Goal: Check status: Check status

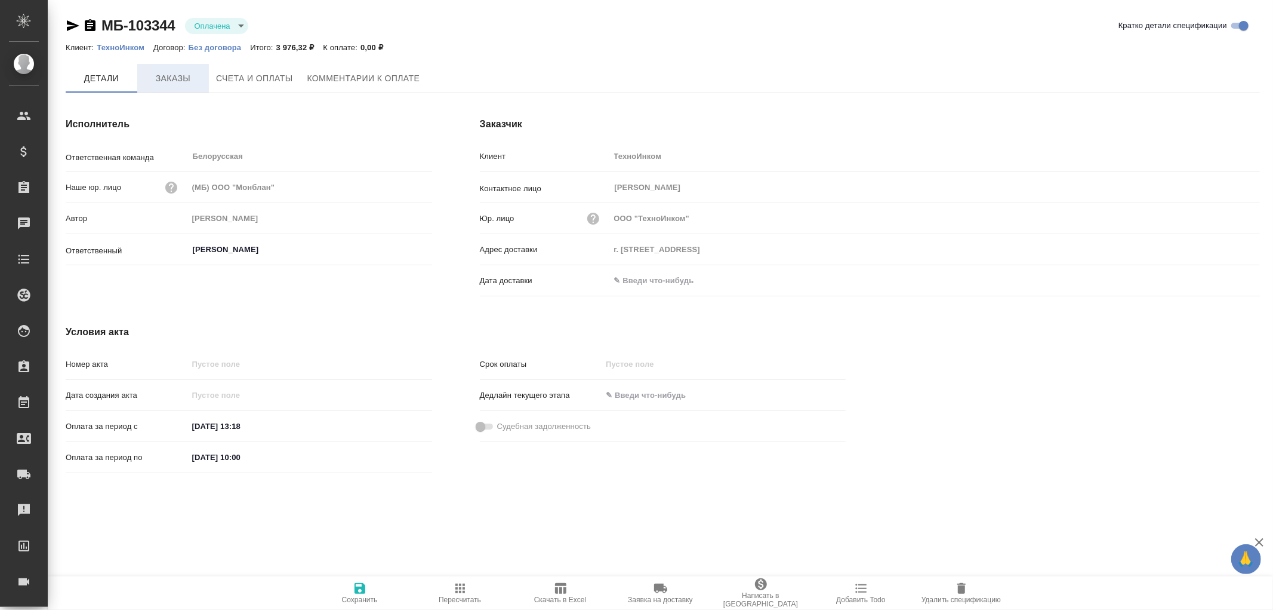
click at [174, 76] on span "Заказы" at bounding box center [172, 78] width 57 height 15
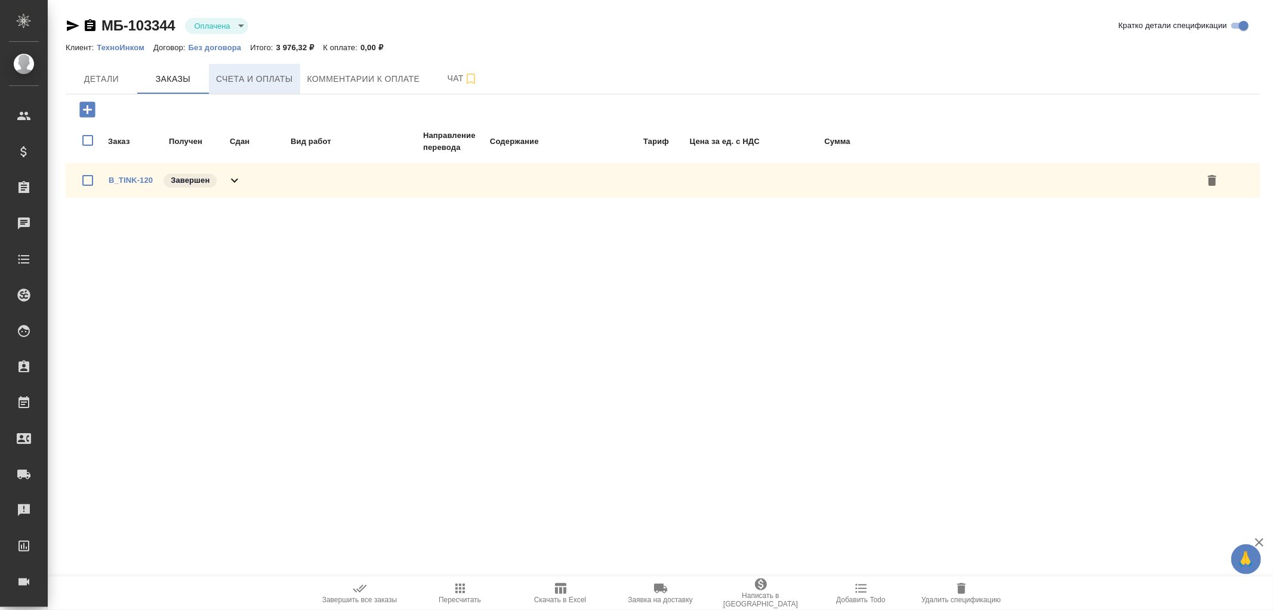
click at [245, 78] on span "Счета и оплаты" at bounding box center [254, 79] width 77 height 15
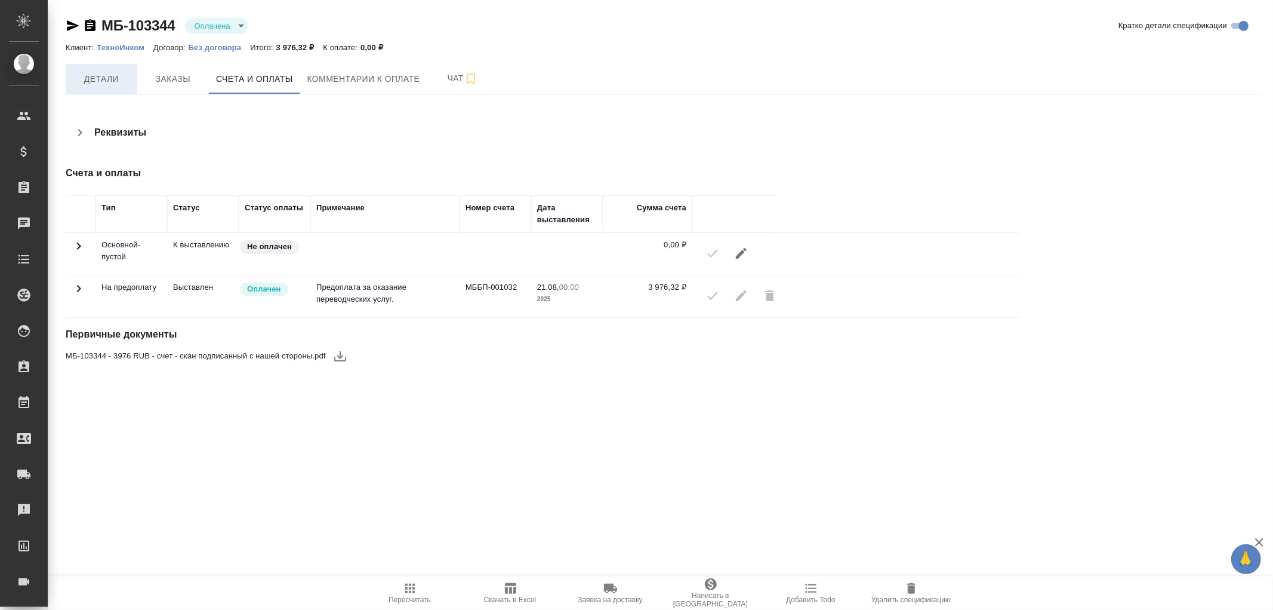
drag, startPoint x: 91, startPoint y: 69, endPoint x: 99, endPoint y: 73, distance: 8.3
click at [91, 70] on button "Детали" at bounding box center [102, 79] width 72 height 30
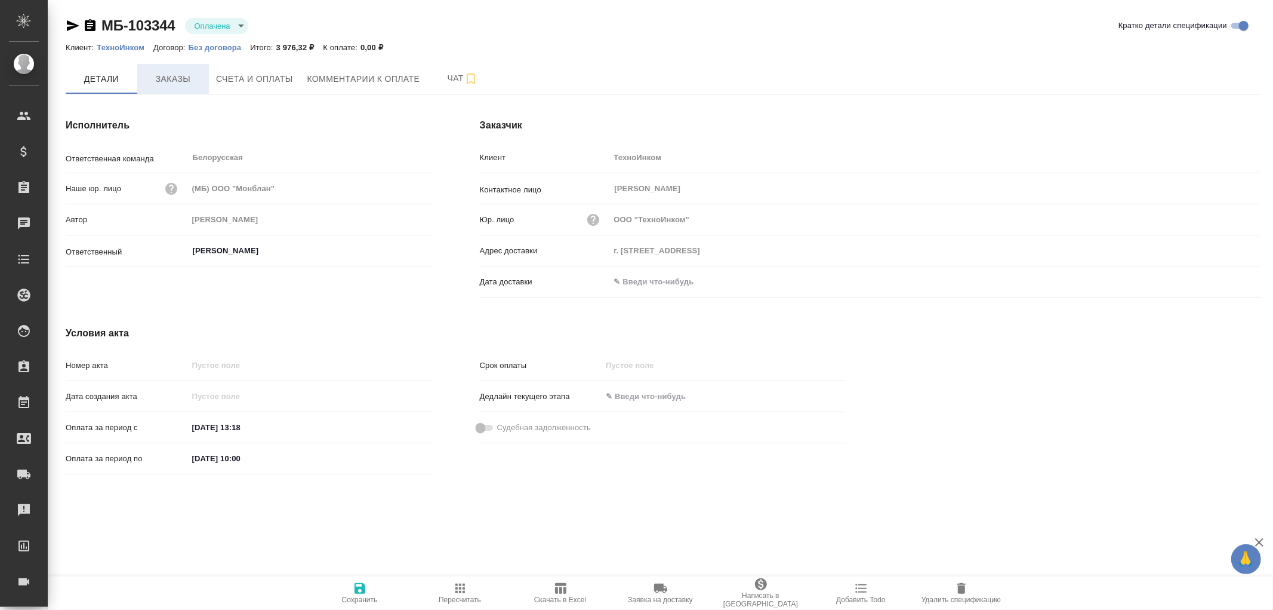
click at [189, 82] on span "Заказы" at bounding box center [172, 79] width 57 height 15
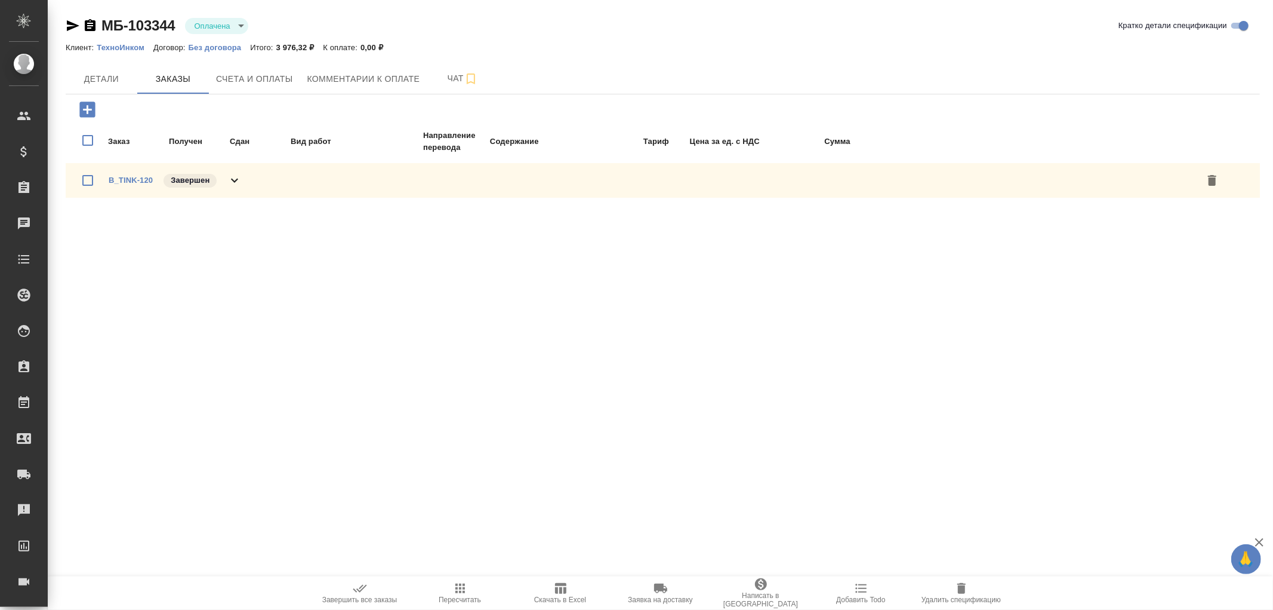
click at [236, 177] on icon at bounding box center [234, 180] width 14 height 14
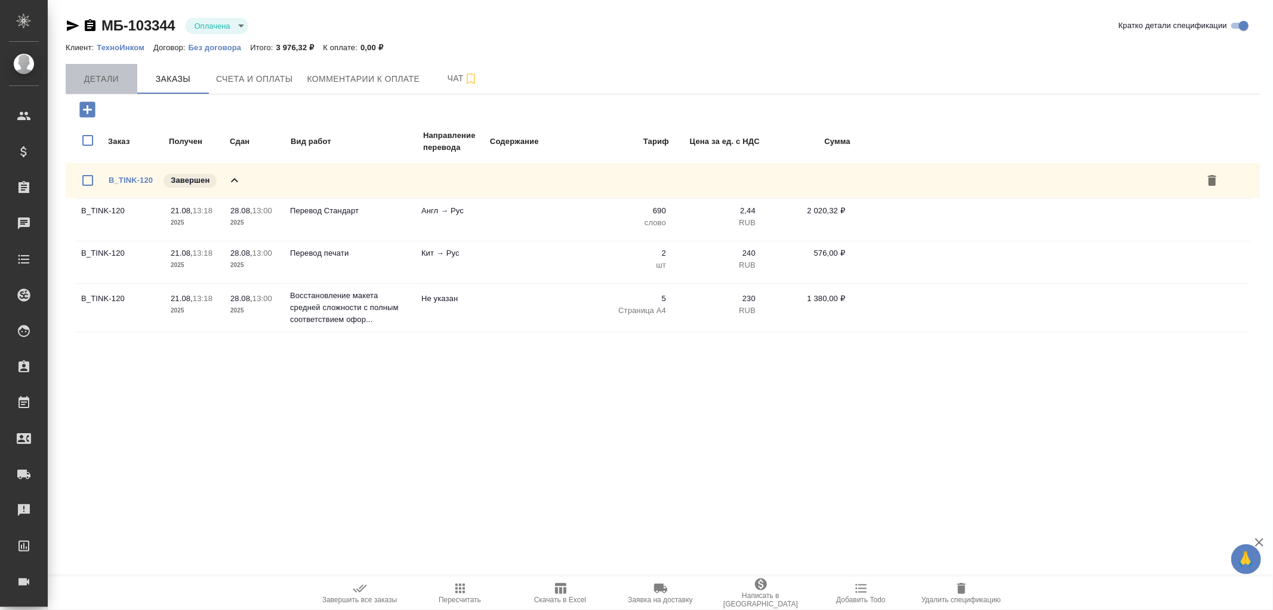
click at [103, 84] on span "Детали" at bounding box center [101, 79] width 57 height 15
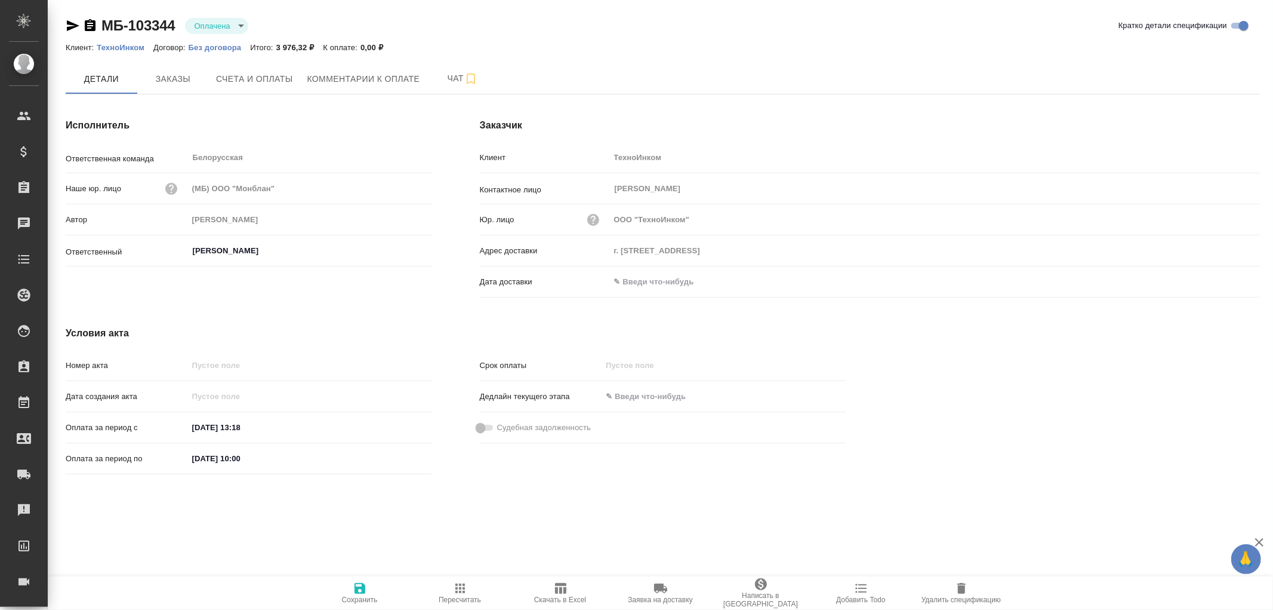
click at [121, 45] on p "ТехноИнком" at bounding box center [125, 47] width 57 height 9
click at [91, 19] on icon "button" at bounding box center [90, 26] width 14 height 14
click at [273, 74] on span "Счета и оплаты" at bounding box center [254, 79] width 77 height 15
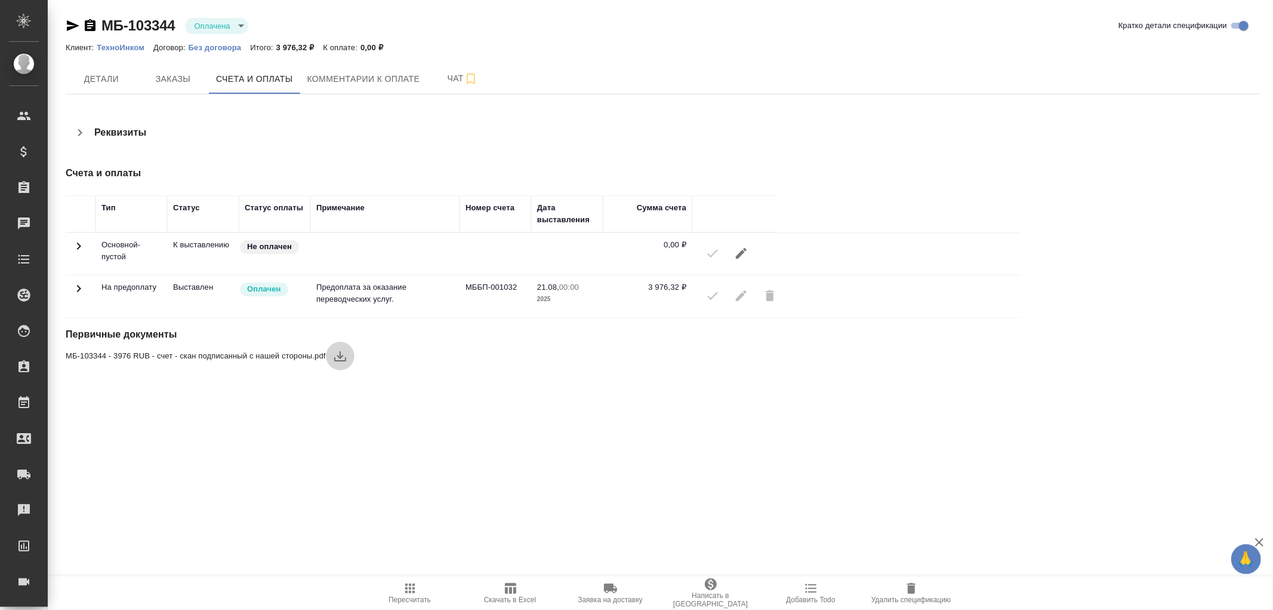
click at [338, 351] on icon "button" at bounding box center [340, 356] width 14 height 14
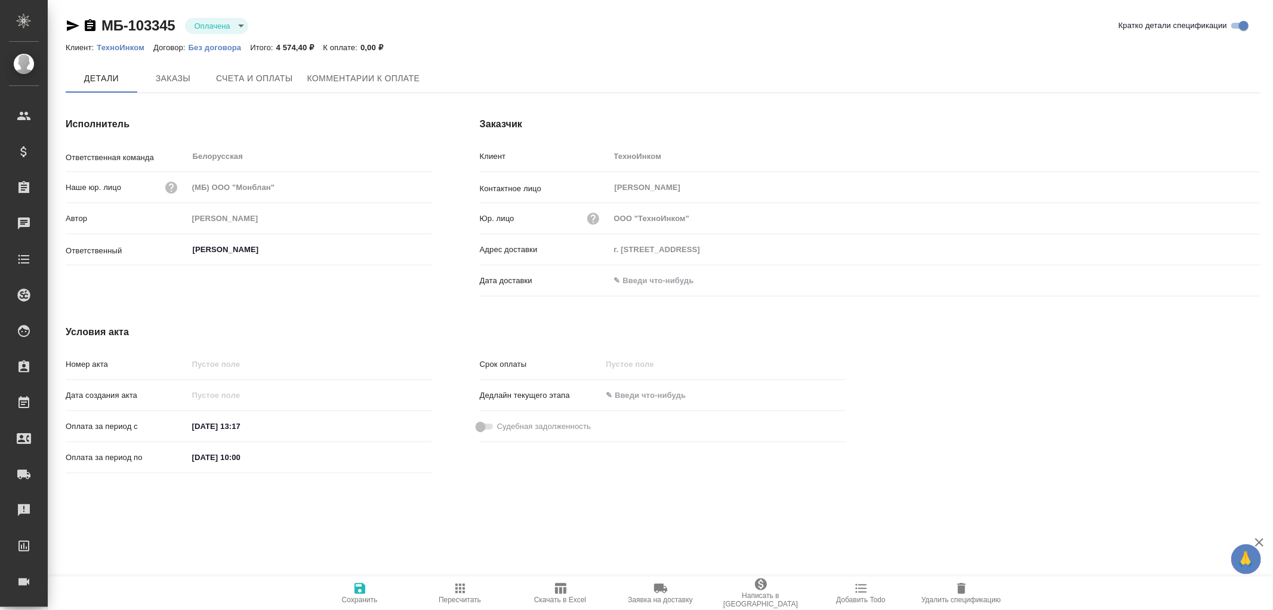
type input "[PERSON_NAME]"
click at [87, 24] on icon "button" at bounding box center [90, 25] width 11 height 12
drag, startPoint x: 266, startPoint y: 72, endPoint x: 291, endPoint y: 78, distance: 25.9
click at [266, 72] on span "Счета и оплаты" at bounding box center [254, 79] width 77 height 15
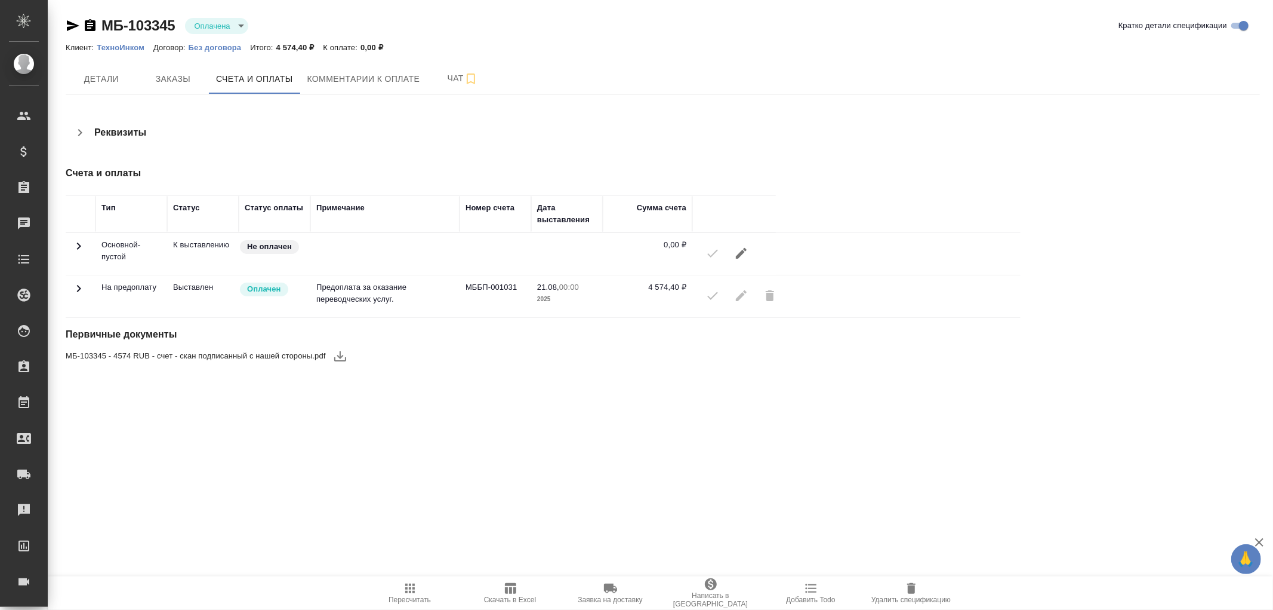
click at [336, 350] on icon "button" at bounding box center [340, 356] width 14 height 14
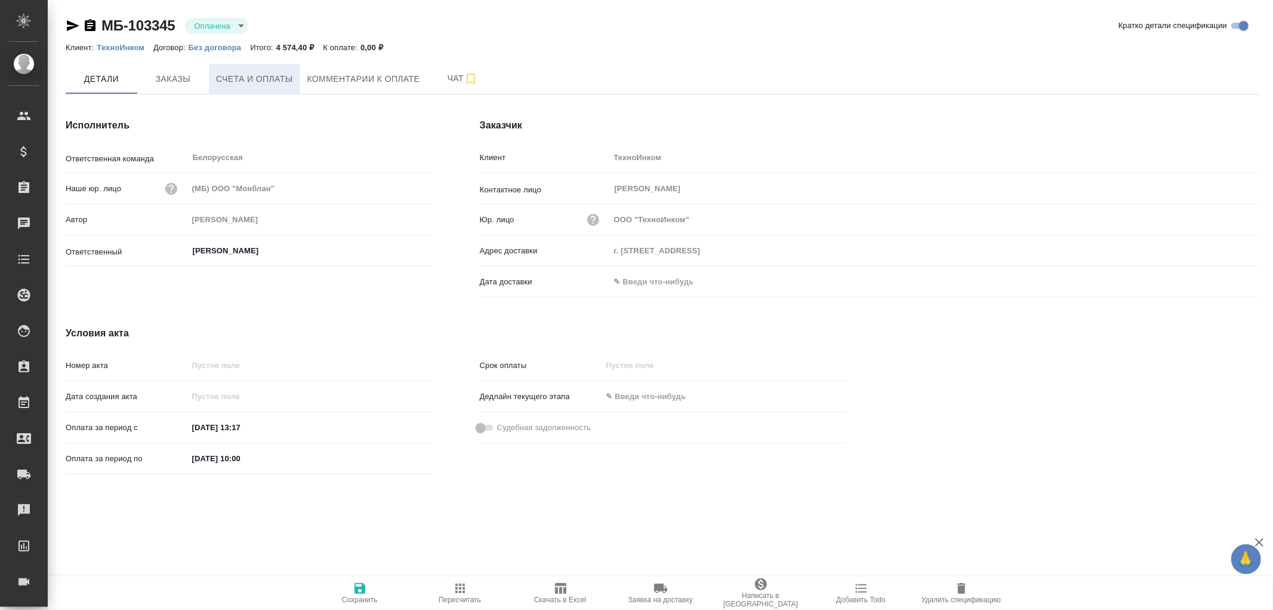
click at [242, 82] on span "Счета и оплаты" at bounding box center [254, 79] width 77 height 15
